Goal: Check status

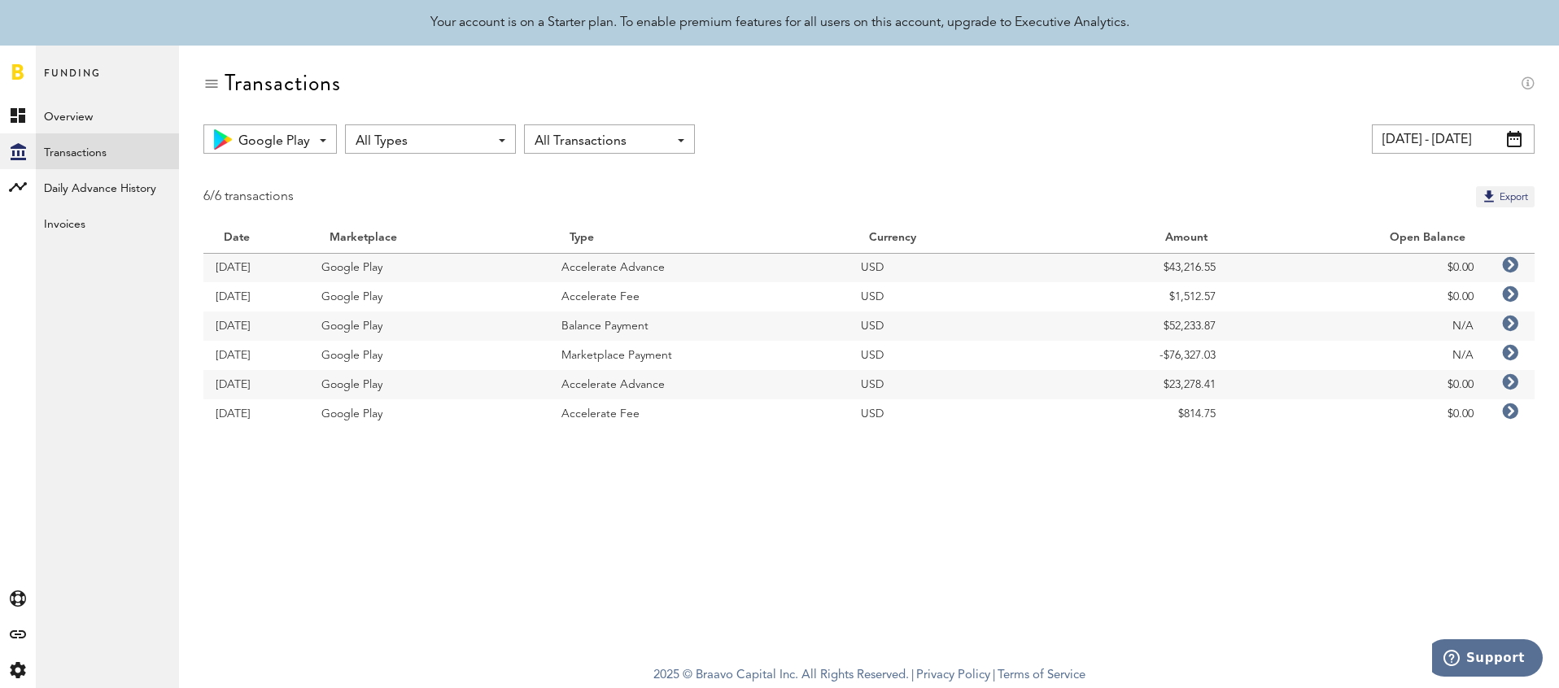
click at [1514, 267] on icon at bounding box center [1510, 265] width 16 height 16
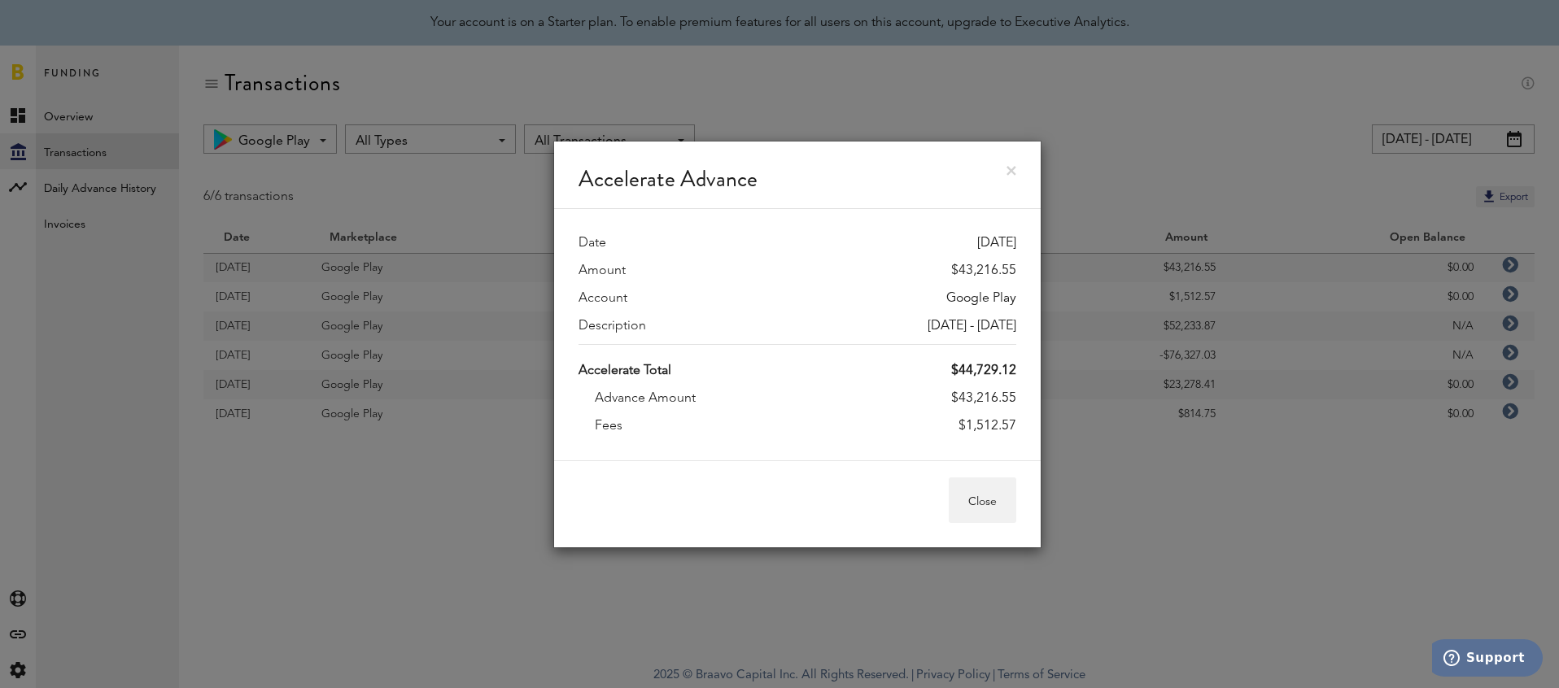
drag, startPoint x: 957, startPoint y: 397, endPoint x: 1026, endPoint y: 394, distance: 69.2
click at [1026, 394] on div "Date [DATE] Amount $43,216.55 Account Google Play Description [DATE] - [DATE] A…" at bounding box center [797, 334] width 487 height 251
copy div "43,216.55"
click at [1109, 181] on div "Accelerate Advance Date [DATE] Amount $43,216.55 Account Google Play Descriptio…" at bounding box center [797, 344] width 1523 height 688
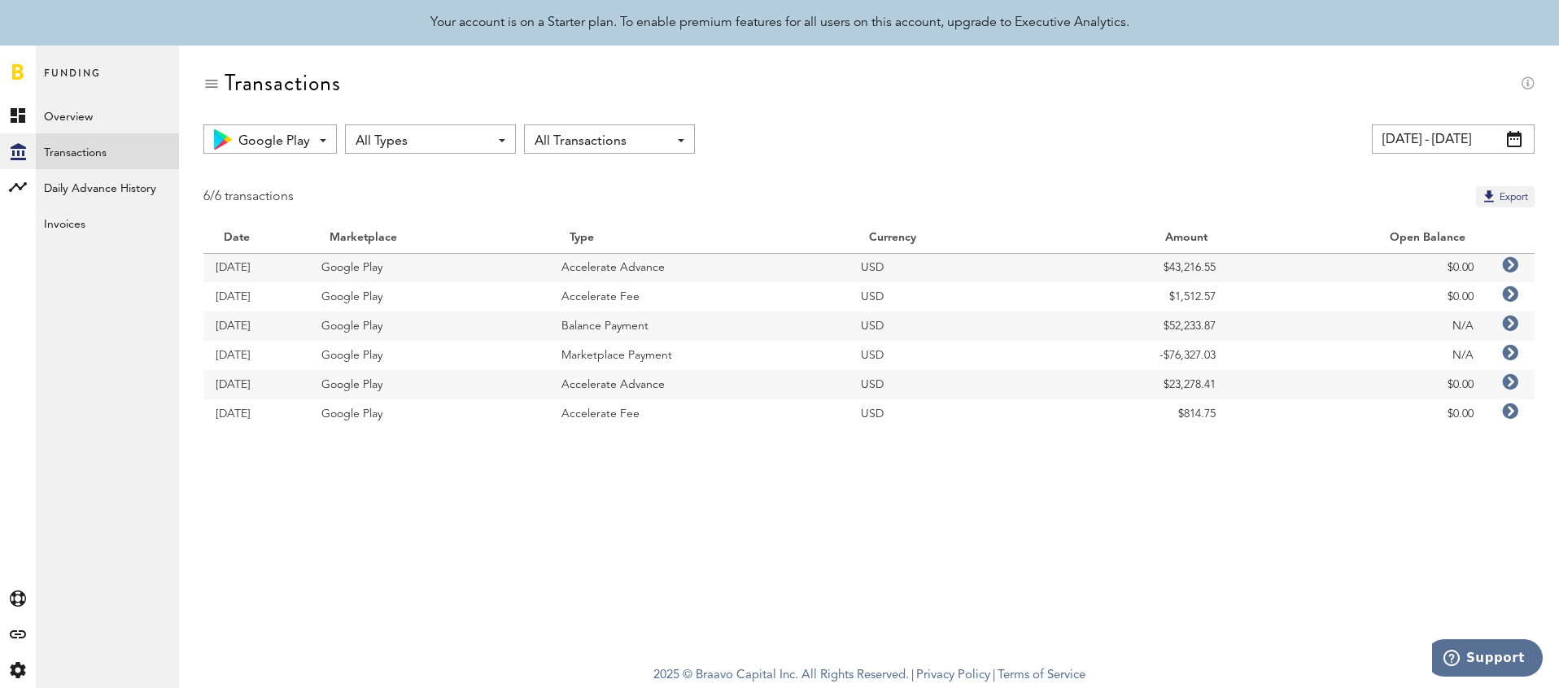
click at [1511, 324] on icon at bounding box center [1510, 324] width 16 height 16
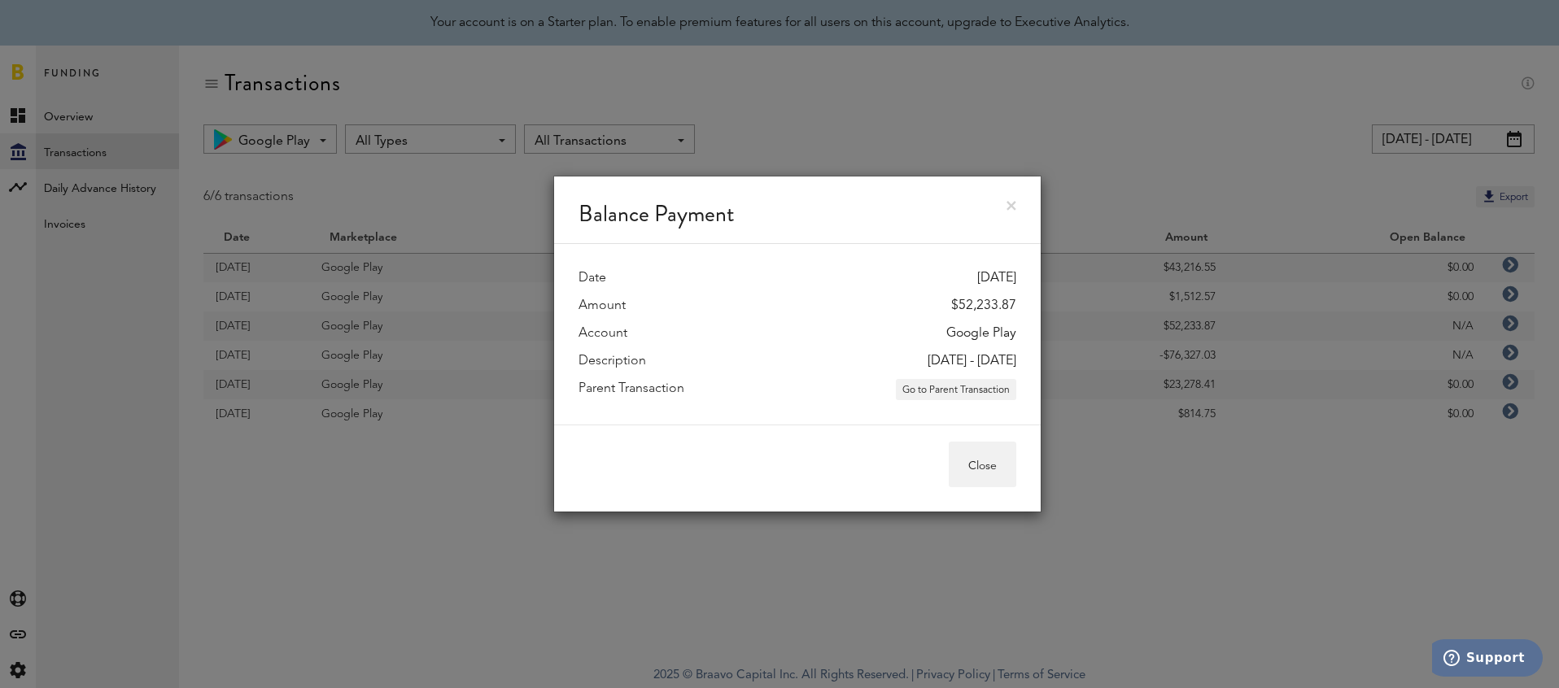
click at [1009, 206] on link at bounding box center [1012, 206] width 10 height 10
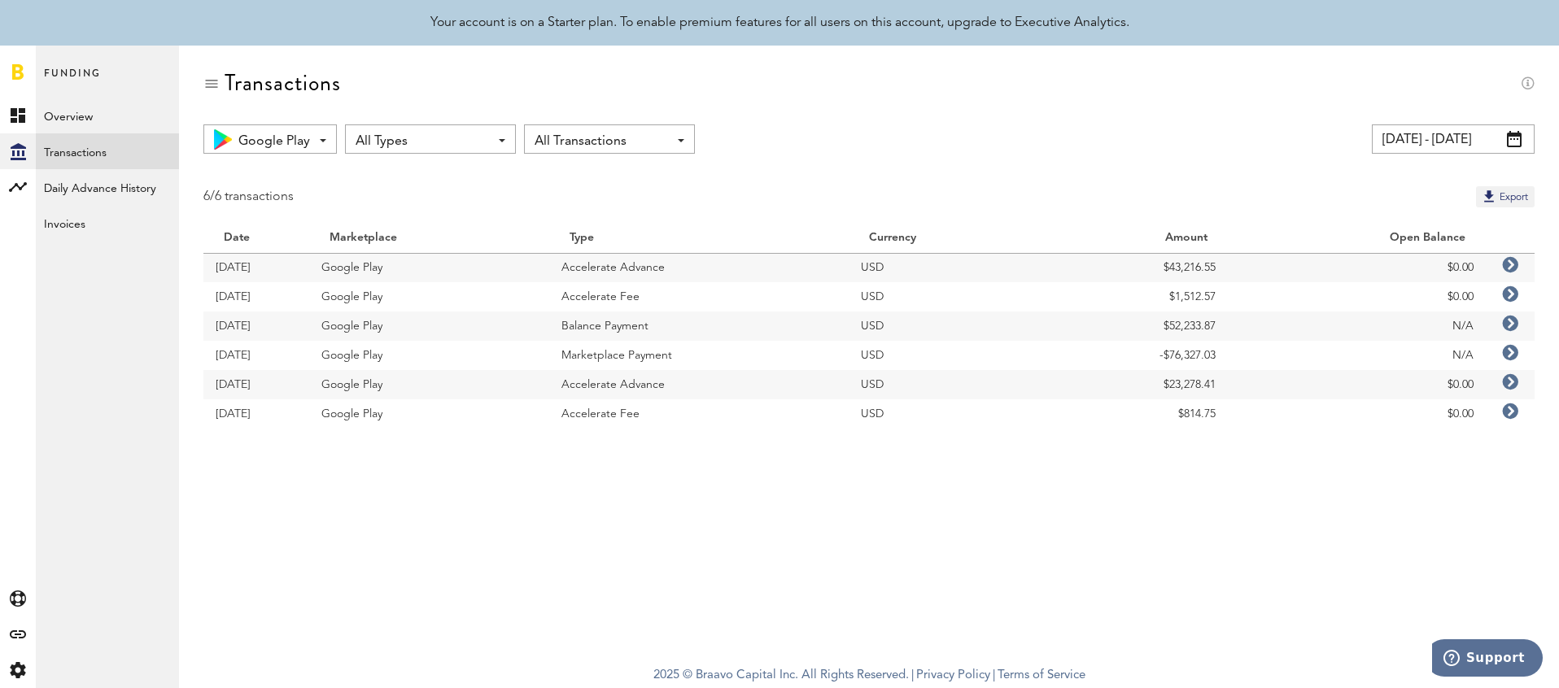
click at [1506, 263] on icon at bounding box center [1510, 265] width 16 height 16
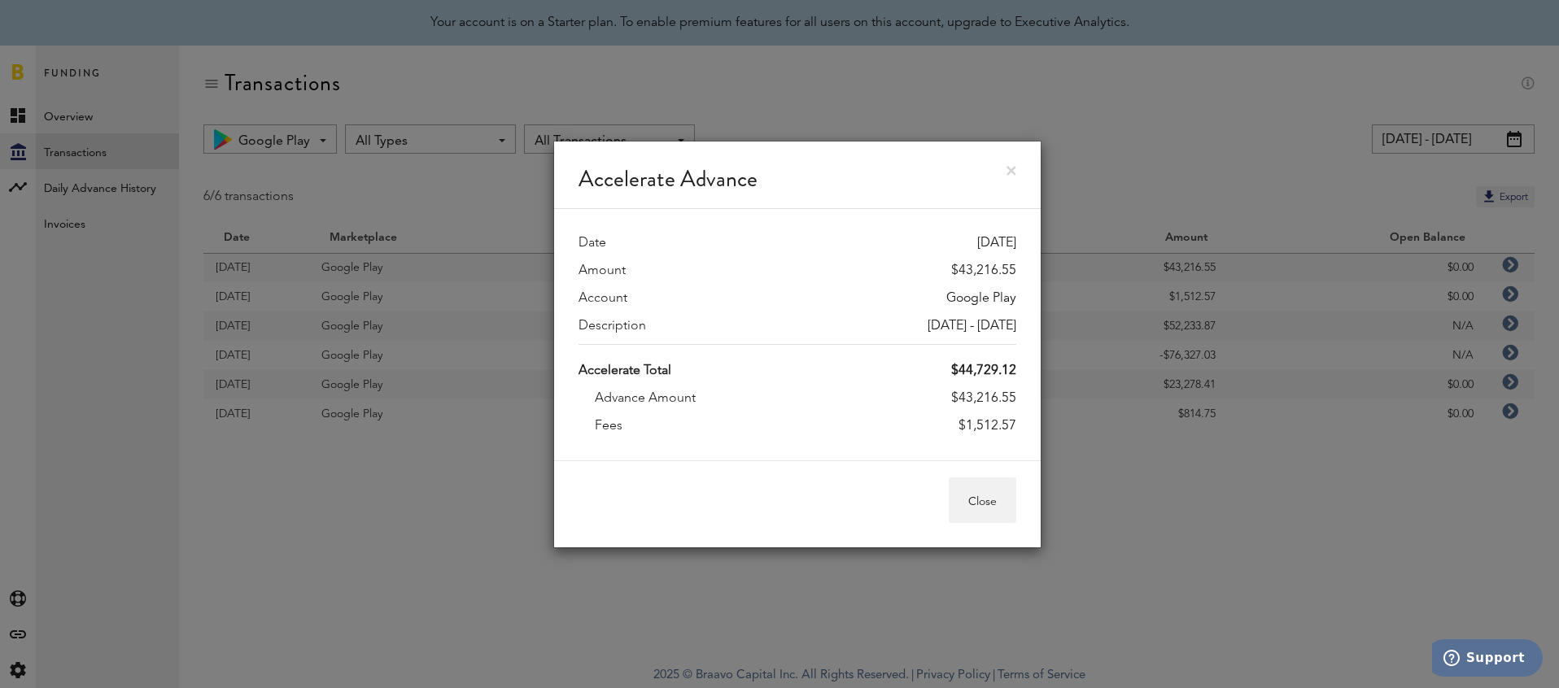
drag, startPoint x: 959, startPoint y: 395, endPoint x: 1053, endPoint y: 395, distance: 94.4
click at [1053, 395] on div "Accelerate Advance Date [DATE] Amount $43,216.55 Account Google Play Descriptio…" at bounding box center [797, 344] width 1523 height 688
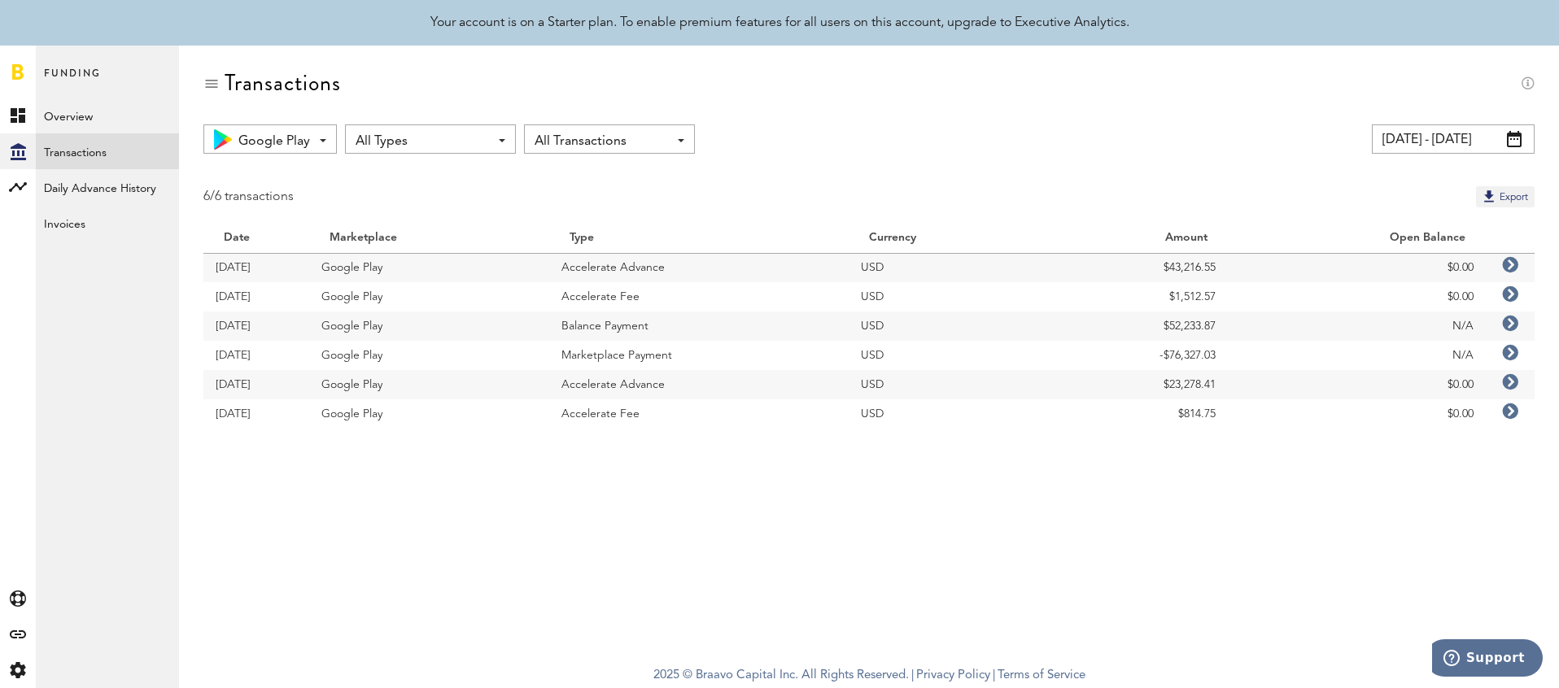
click at [1518, 263] on td at bounding box center [1510, 267] width 49 height 29
click at [1512, 260] on icon at bounding box center [1510, 265] width 16 height 16
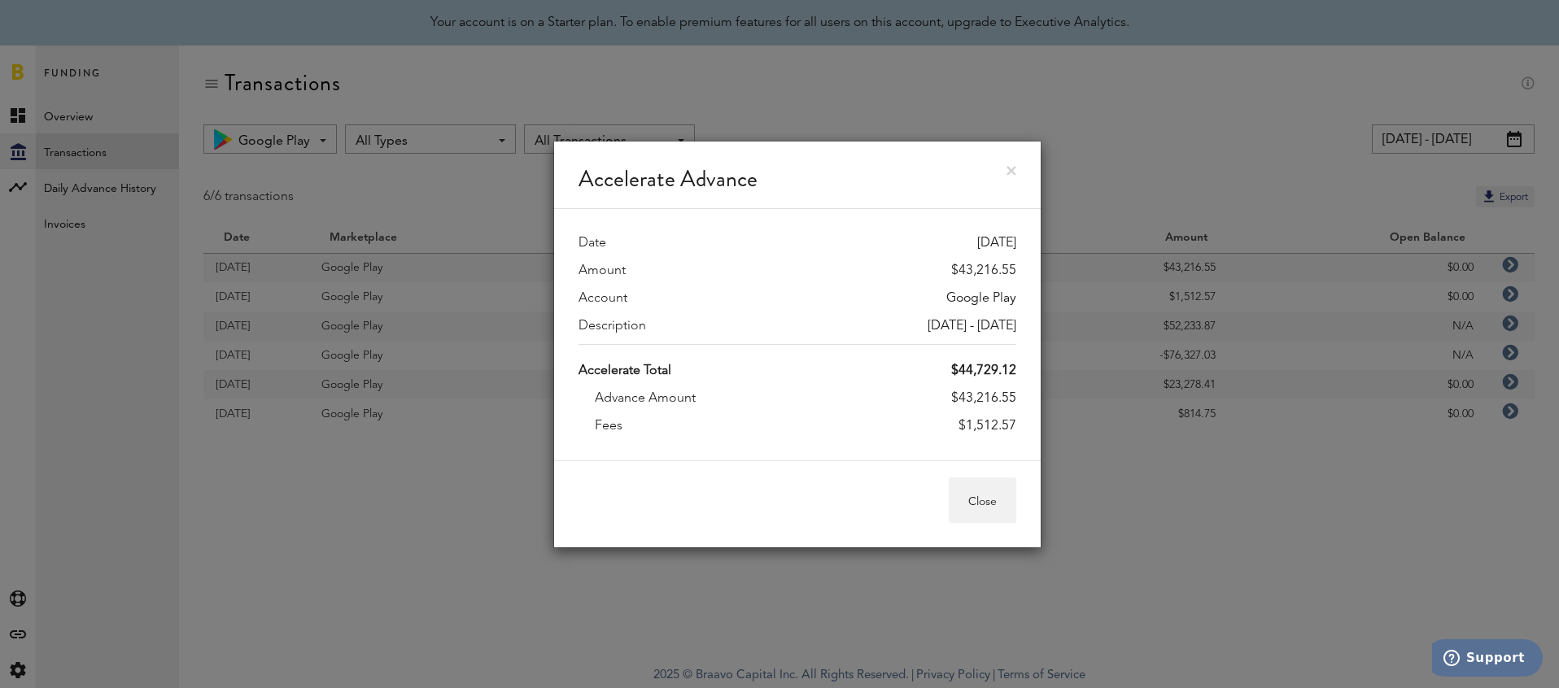
drag, startPoint x: 959, startPoint y: 397, endPoint x: 1031, endPoint y: 397, distance: 71.6
click at [1031, 397] on div "Date [DATE] Amount $43,216.55 Account Google Play Description [DATE] - [DATE] A…" at bounding box center [797, 334] width 487 height 251
copy div "43,216.55"
click at [1007, 171] on link at bounding box center [1012, 171] width 10 height 10
